Goal: Check status

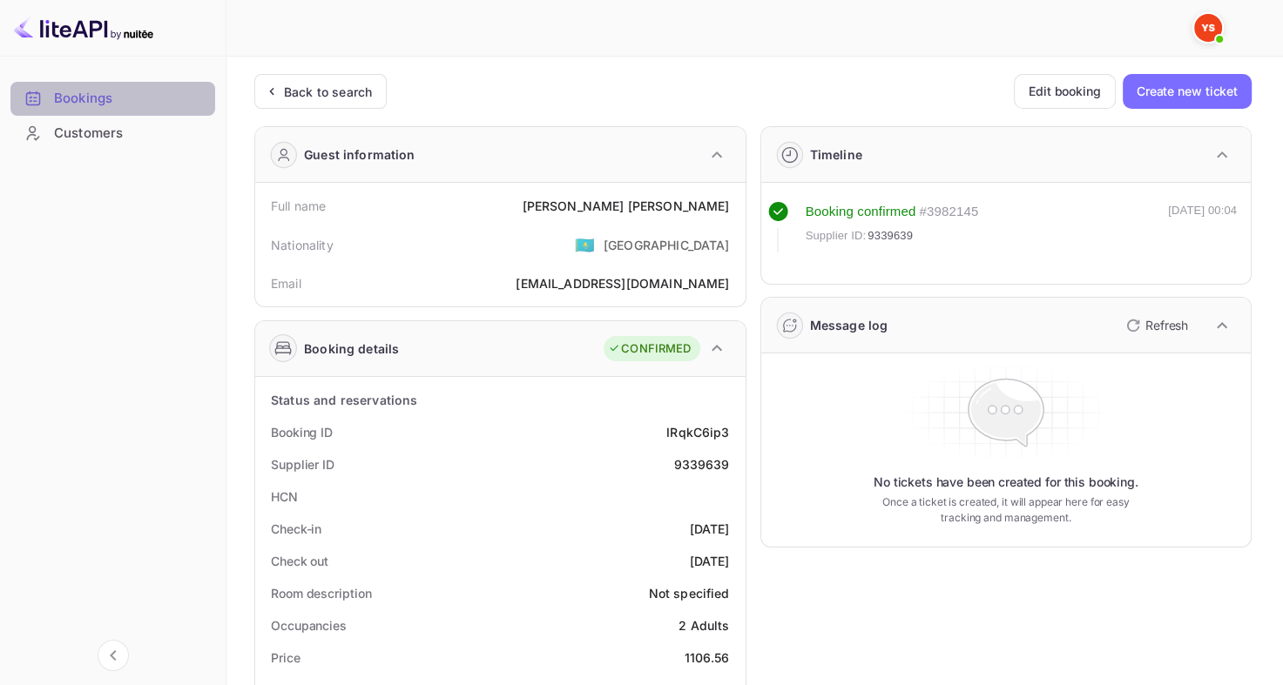
click at [158, 101] on div "Bookings" at bounding box center [130, 99] width 152 height 20
click at [348, 83] on div "Back to search" at bounding box center [328, 92] width 88 height 18
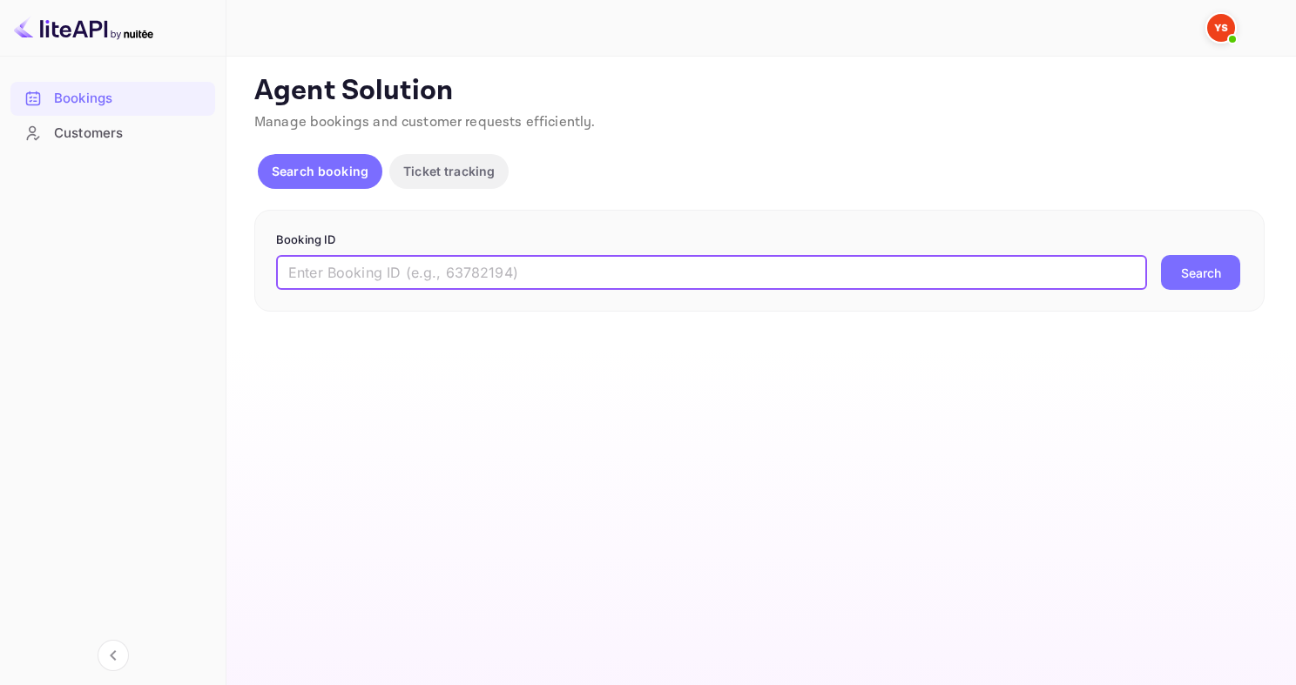
click at [487, 275] on input "text" at bounding box center [711, 272] width 871 height 35
paste input "9383136"
type input "9383136"
click at [1161, 255] on button "Search" at bounding box center [1200, 272] width 79 height 35
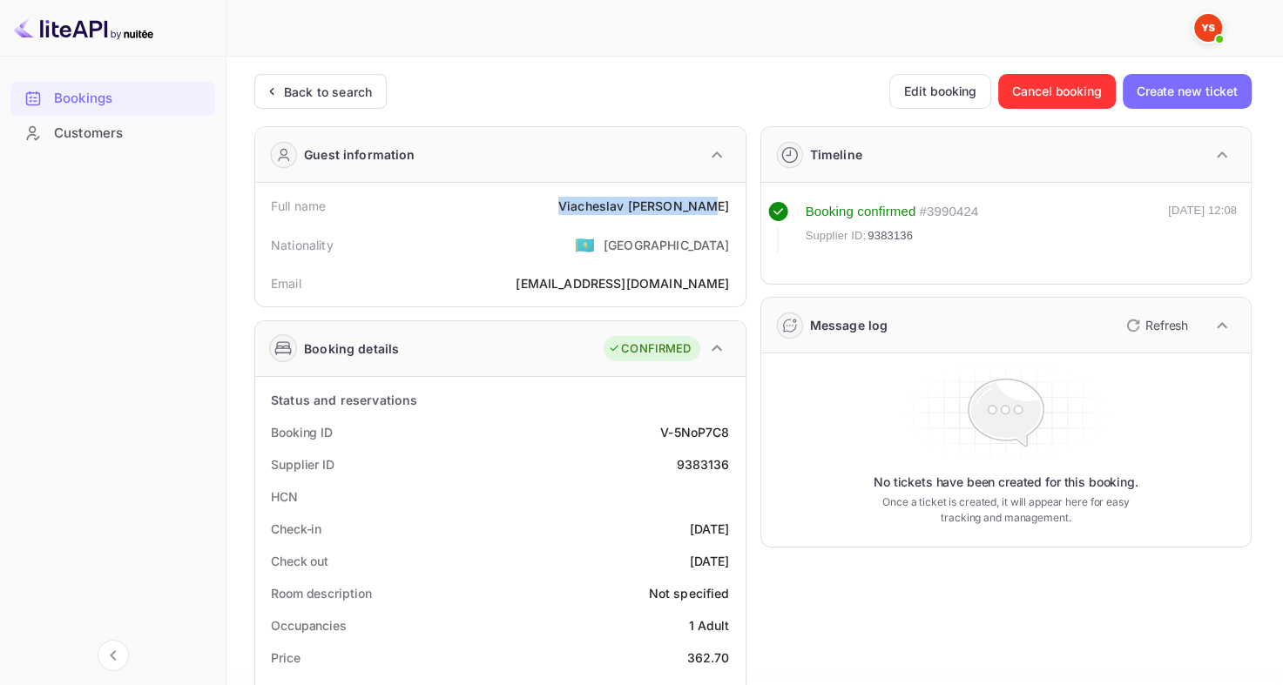
drag, startPoint x: 585, startPoint y: 208, endPoint x: 728, endPoint y: 203, distance: 142.9
click at [728, 204] on div "Full name [PERSON_NAME]" at bounding box center [500, 206] width 476 height 32
copy div "[PERSON_NAME]"
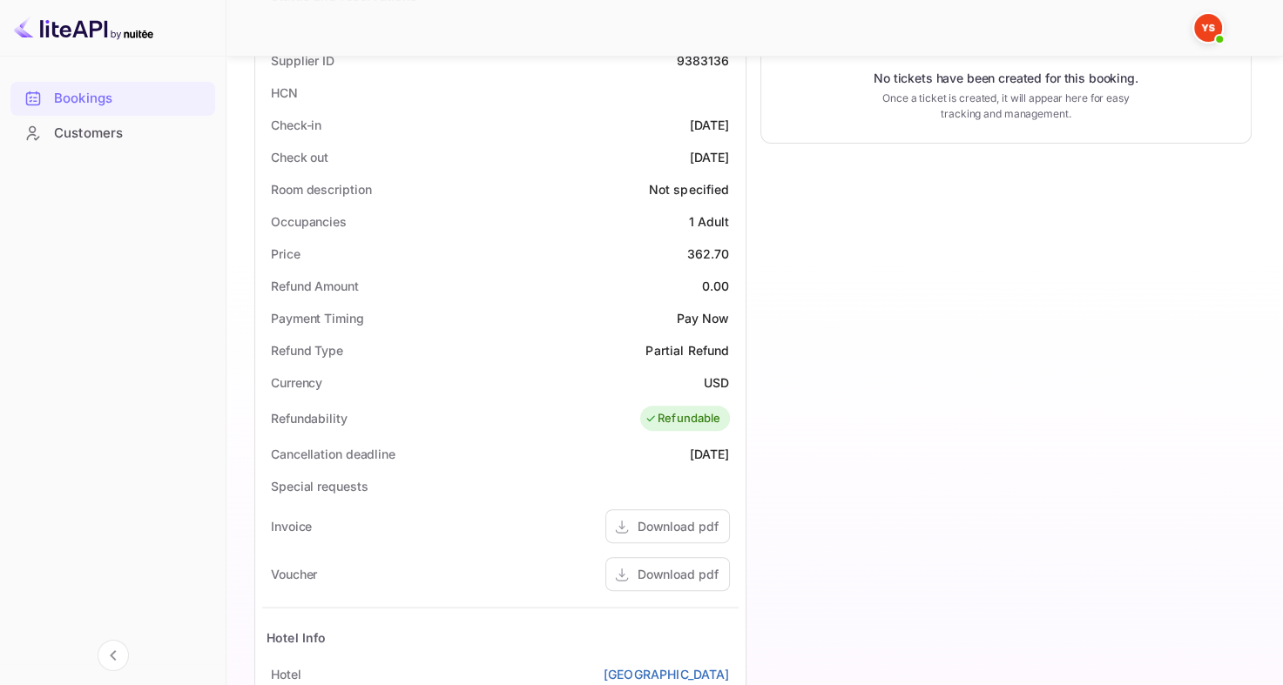
scroll to position [376, 0]
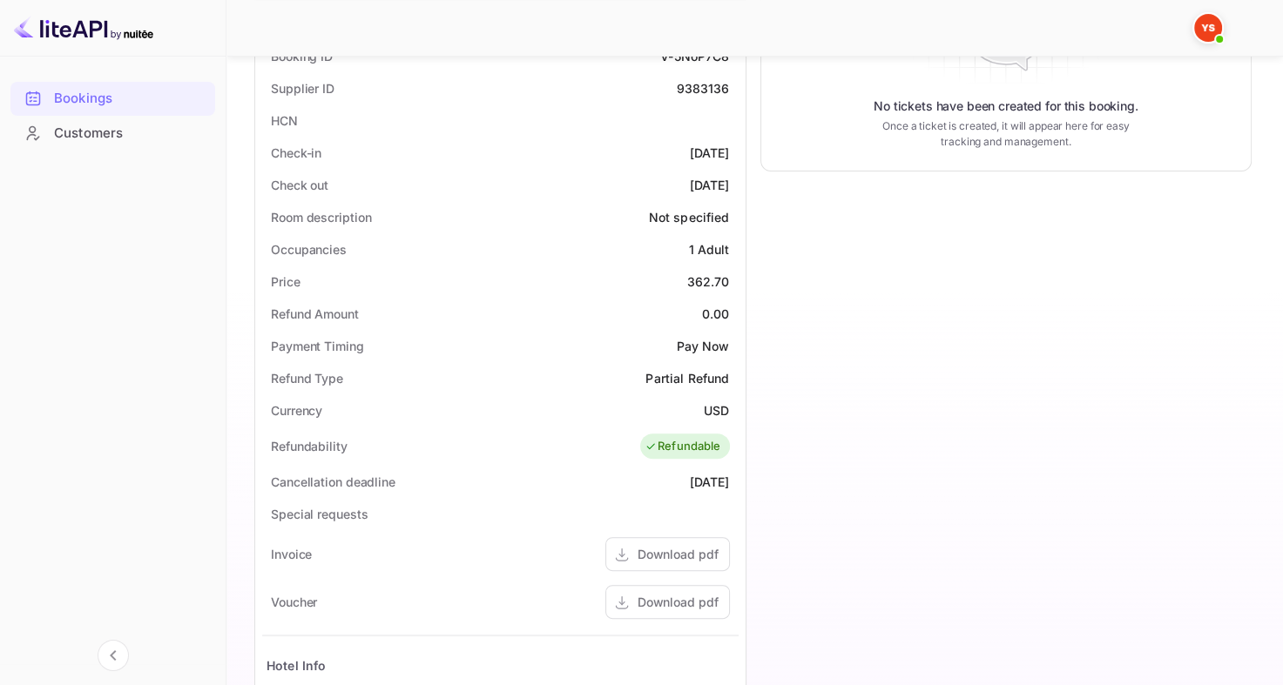
click at [685, 276] on div "Price 362.70" at bounding box center [500, 282] width 476 height 32
drag, startPoint x: 681, startPoint y: 279, endPoint x: 726, endPoint y: 279, distance: 45.3
click at [726, 279] on div "Price 362.70" at bounding box center [500, 282] width 476 height 32
copy div "362.70"
